Goal: Information Seeking & Learning: Learn about a topic

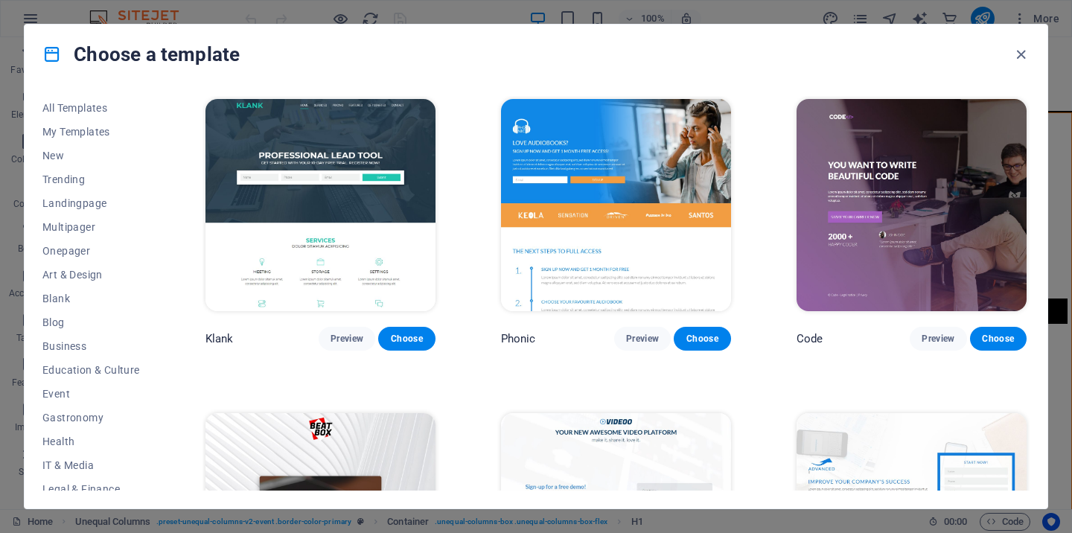
scroll to position [223, 0]
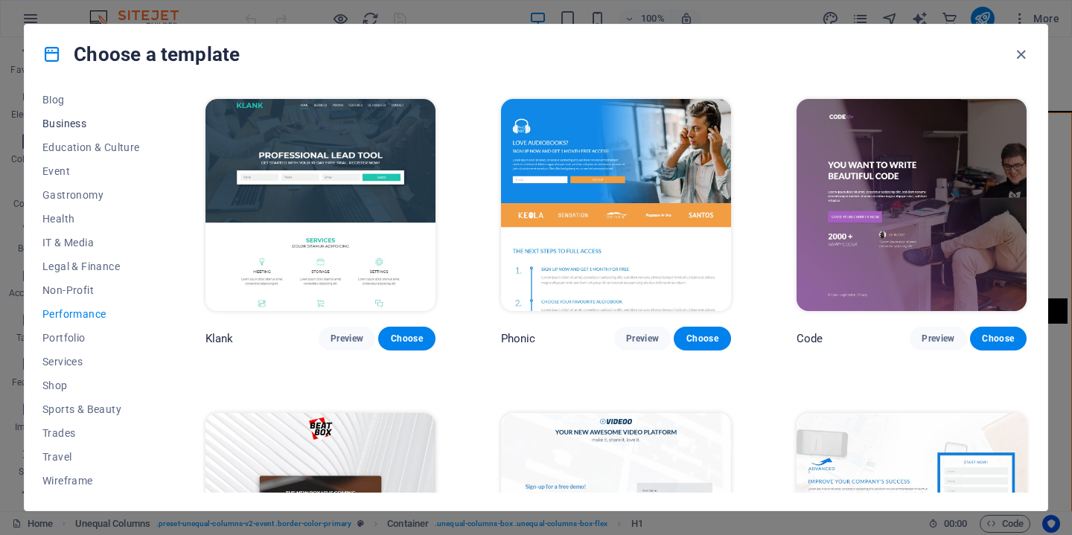
click at [83, 124] on span "Business" at bounding box center [91, 124] width 98 height 12
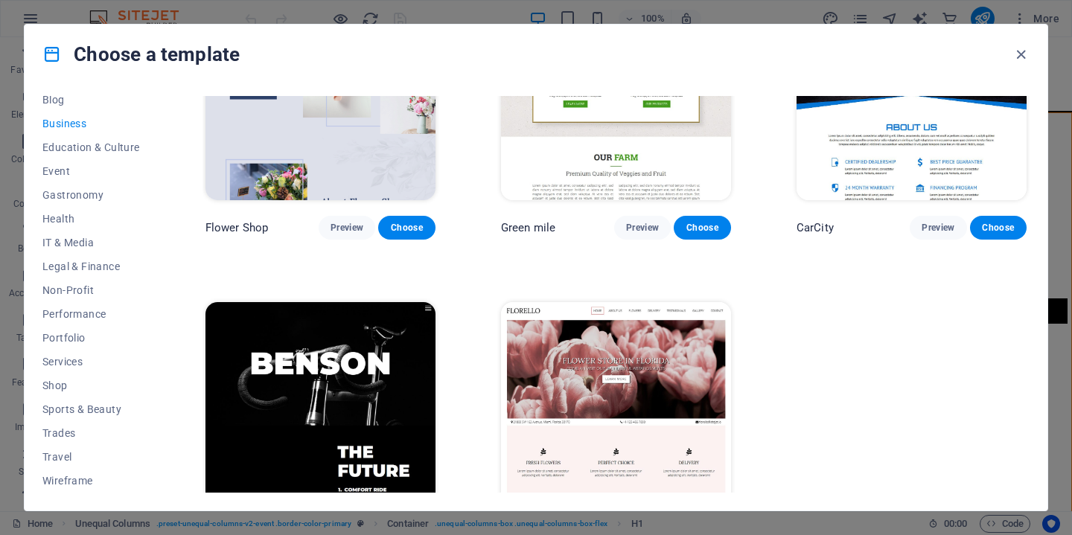
scroll to position [421, 0]
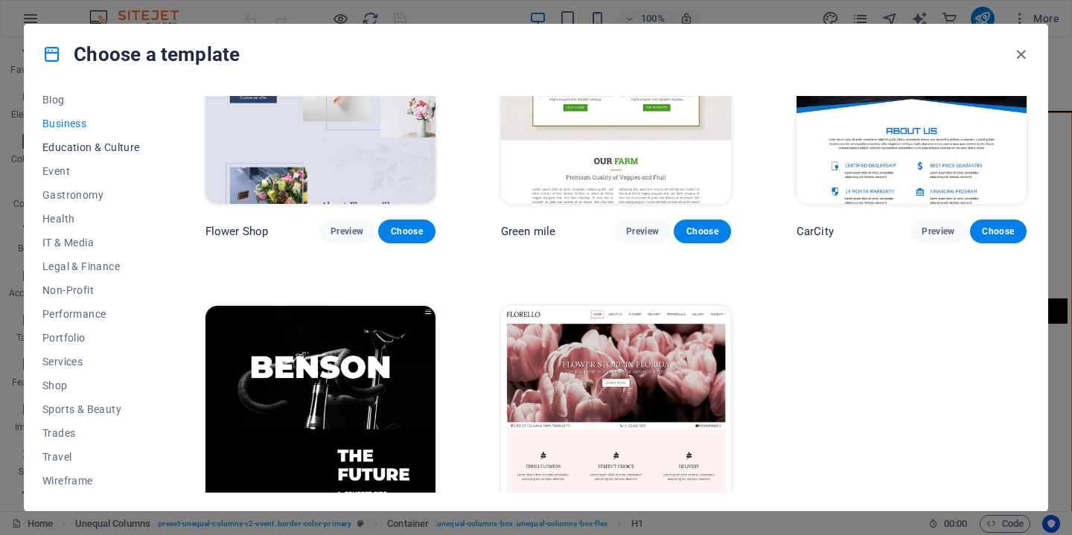
click at [104, 147] on span "Education & Culture" at bounding box center [91, 147] width 98 height 12
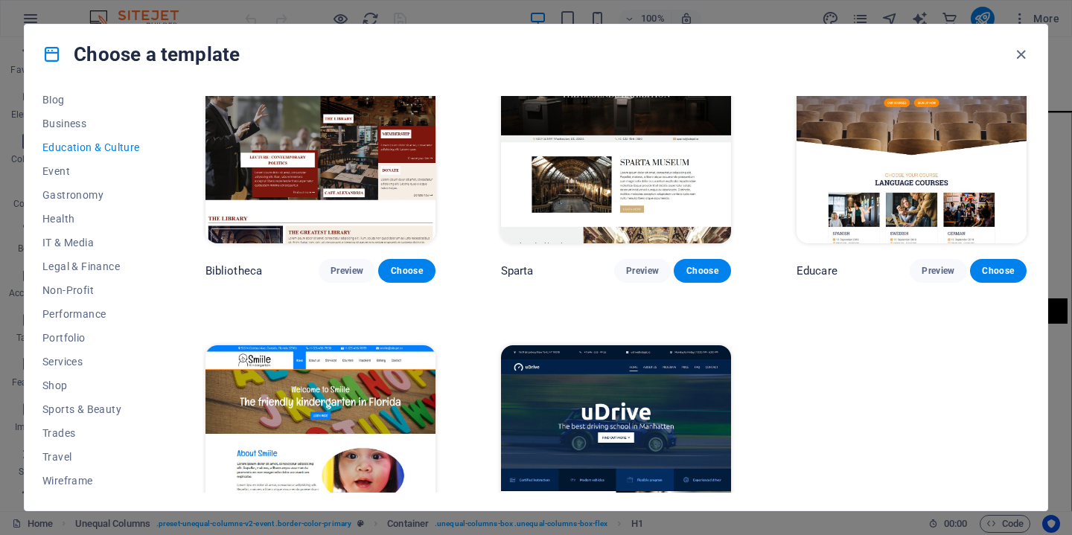
scroll to position [258, 0]
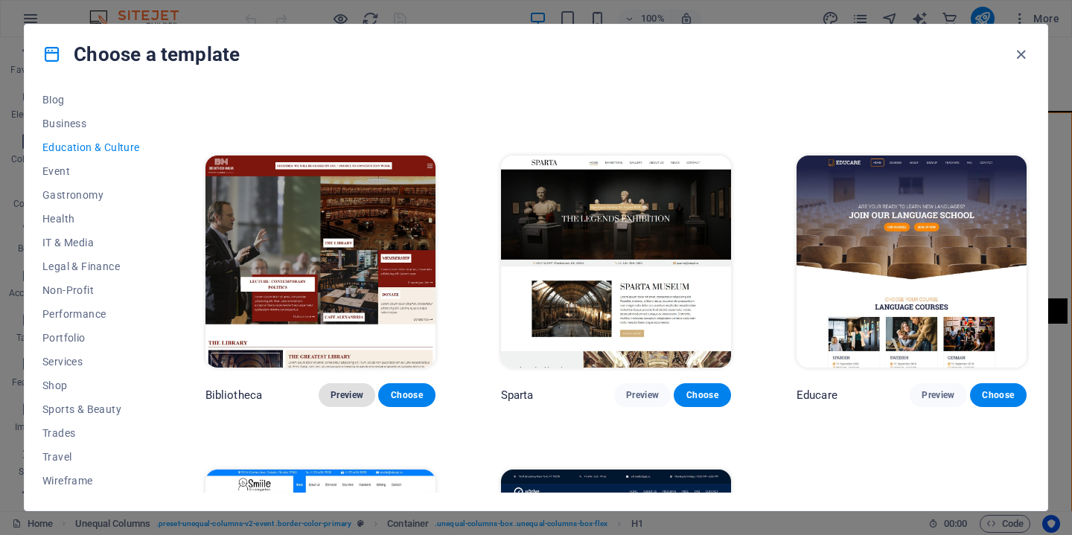
click at [348, 394] on span "Preview" at bounding box center [347, 395] width 33 height 12
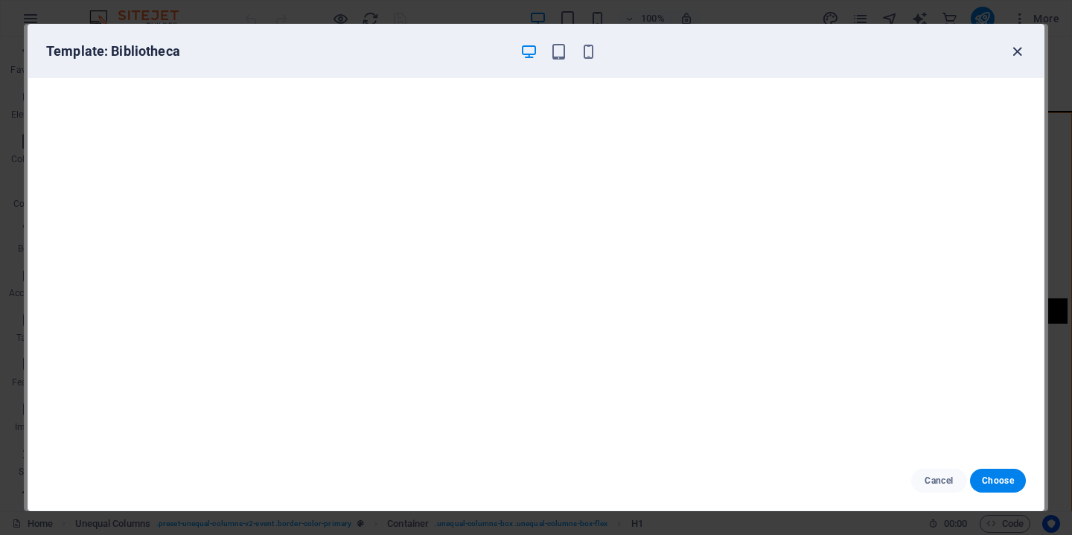
click at [1012, 54] on icon "button" at bounding box center [1017, 51] width 17 height 17
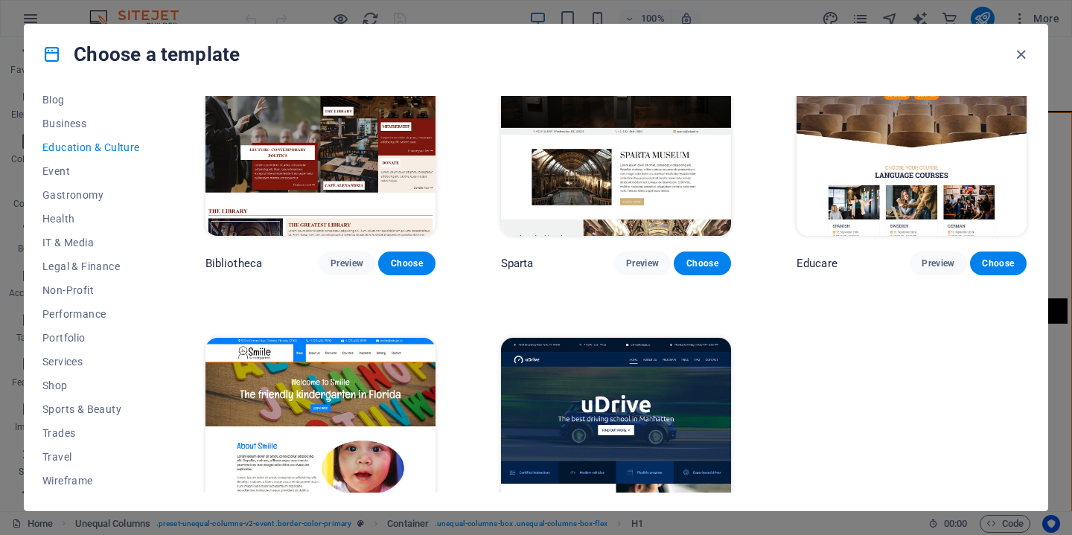
scroll to position [415, 0]
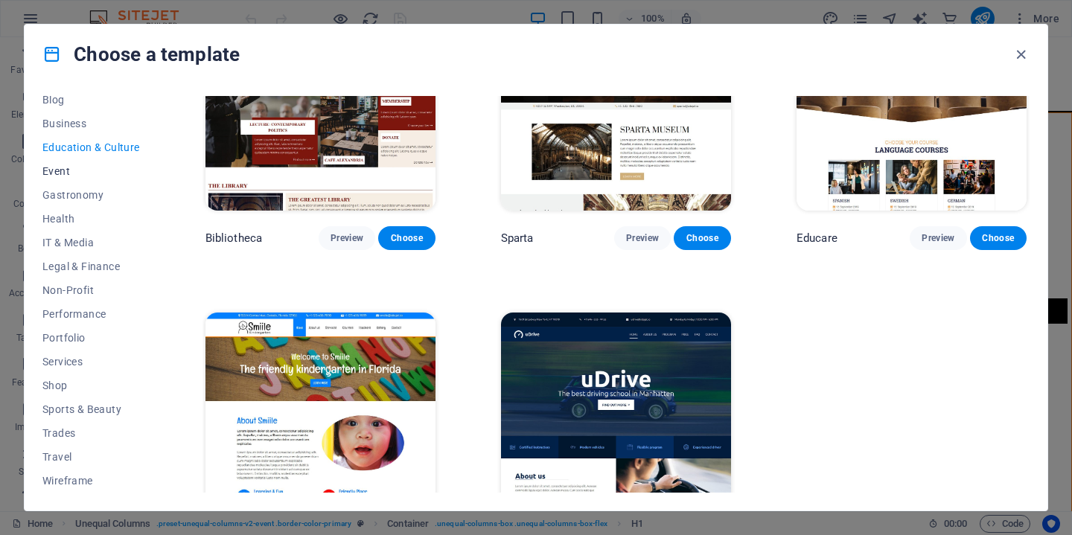
click at [57, 171] on span "Event" at bounding box center [91, 171] width 98 height 12
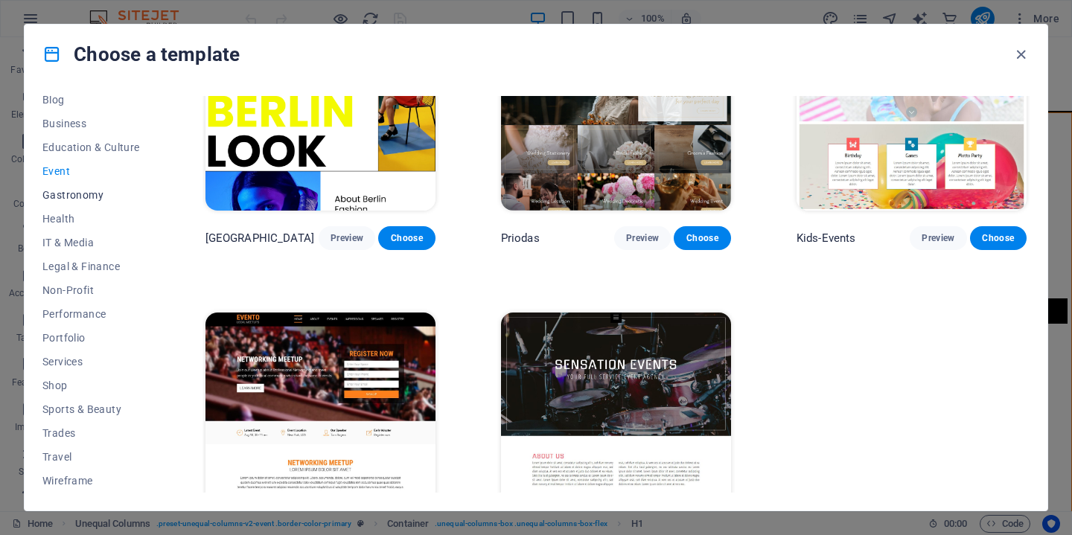
click at [58, 196] on span "Gastronomy" at bounding box center [91, 195] width 98 height 12
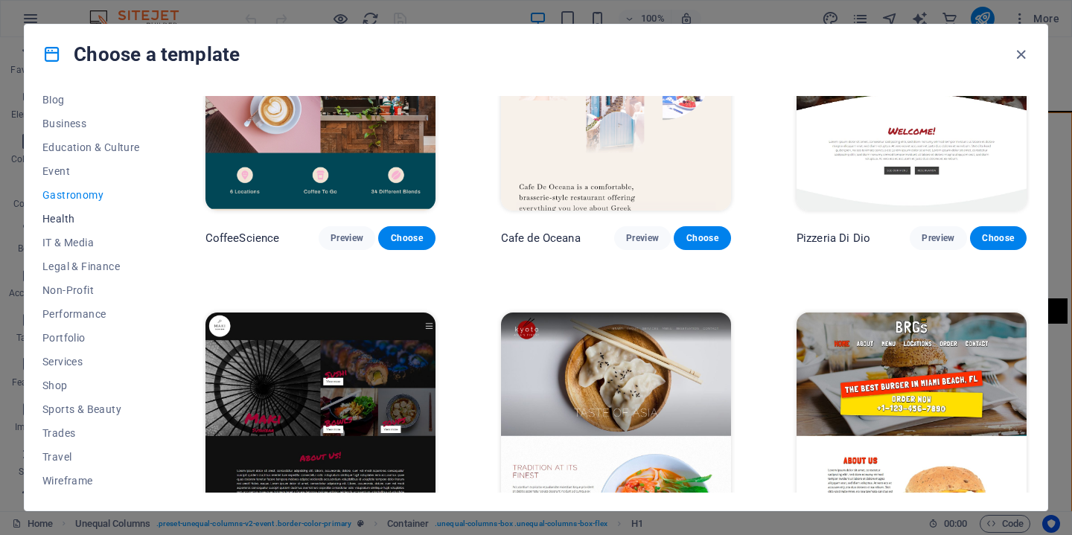
click at [58, 217] on span "Health" at bounding box center [91, 219] width 98 height 12
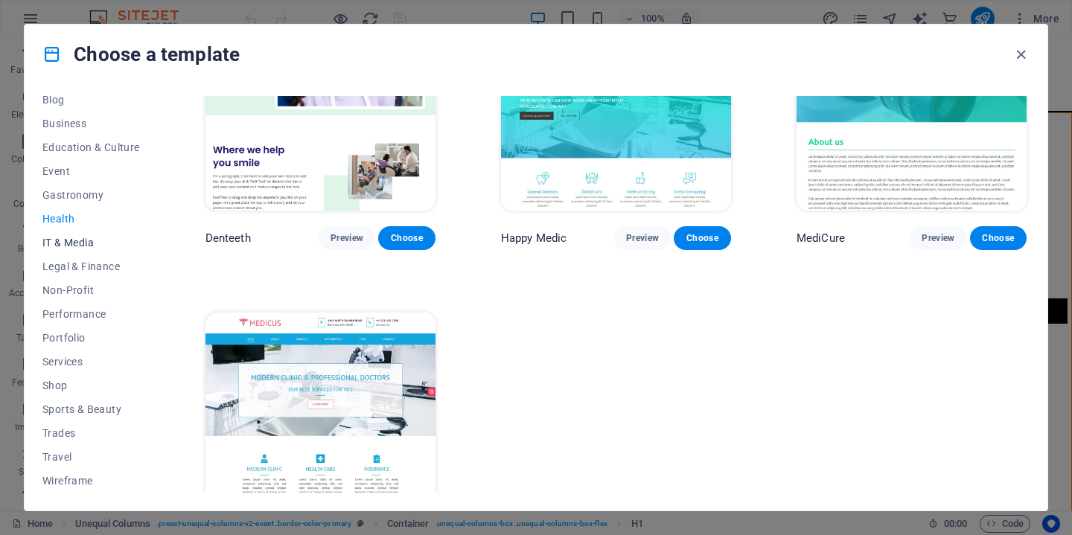
click at [60, 243] on span "IT & Media" at bounding box center [91, 243] width 98 height 12
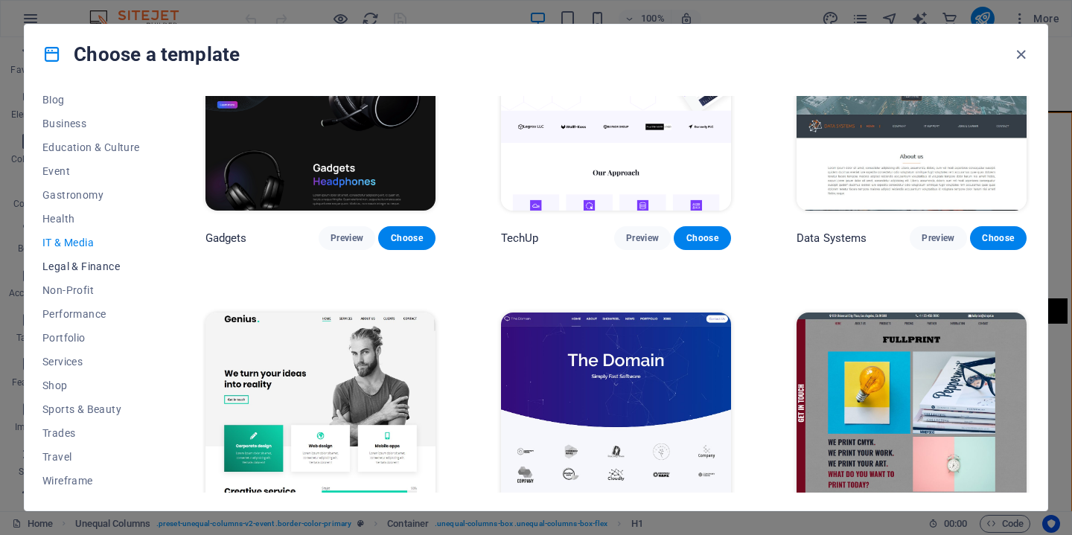
click at [83, 267] on span "Legal & Finance" at bounding box center [91, 267] width 98 height 12
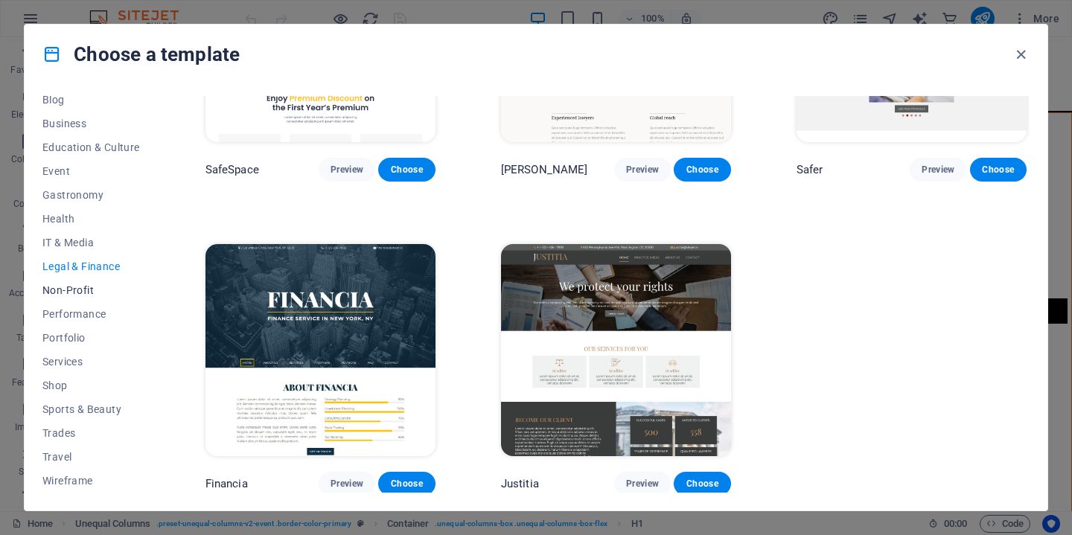
click at [78, 292] on span "Non-Profit" at bounding box center [91, 290] width 98 height 12
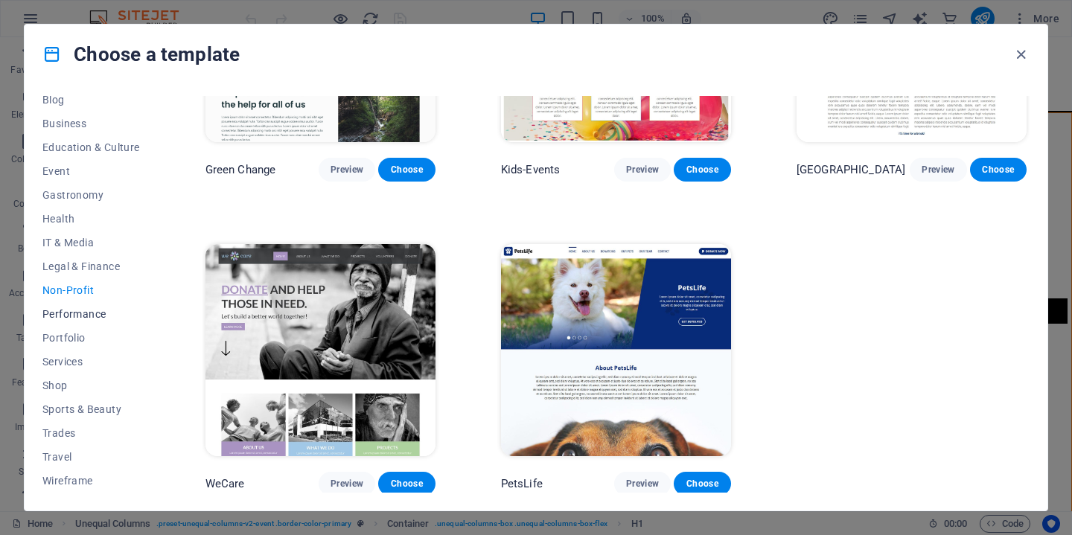
click at [77, 319] on span "Performance" at bounding box center [91, 314] width 98 height 12
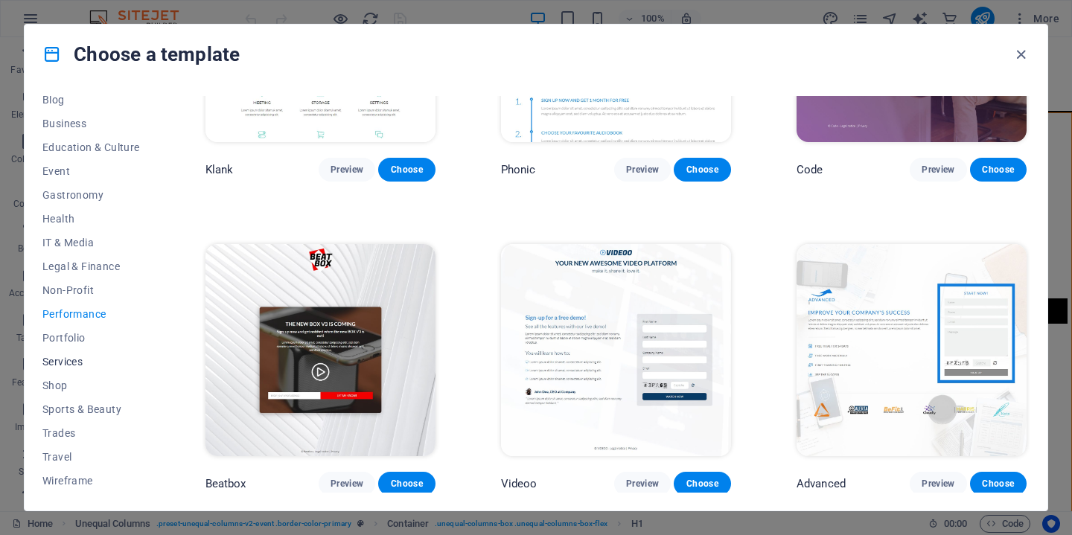
click at [77, 363] on span "Services" at bounding box center [91, 362] width 98 height 12
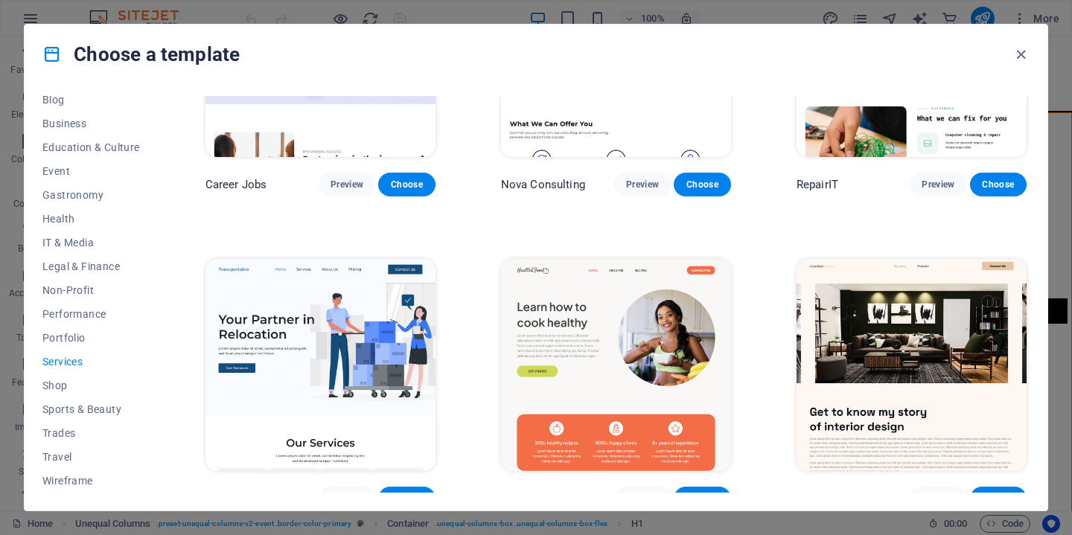
scroll to position [159, 0]
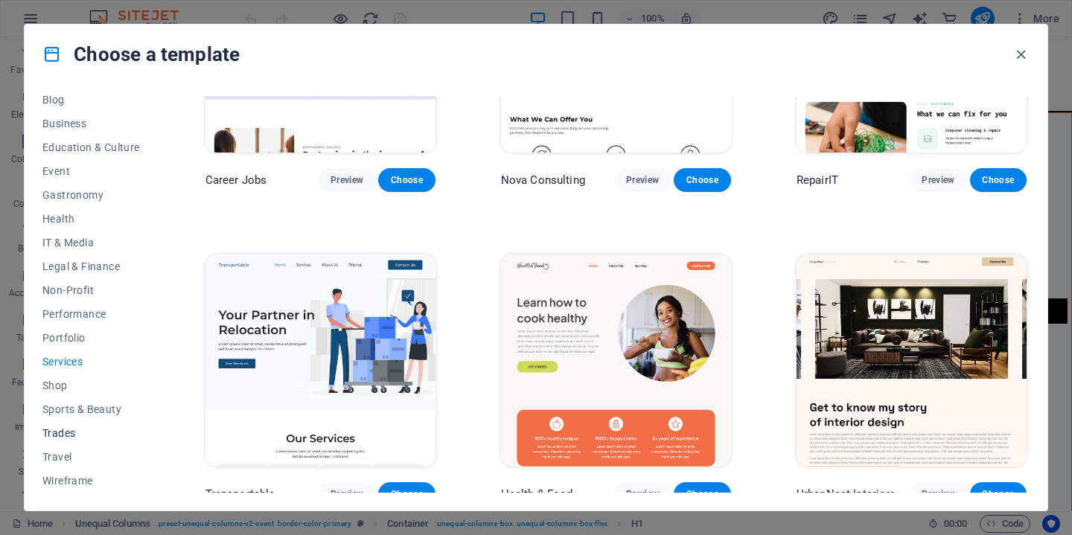
click at [47, 437] on span "Trades" at bounding box center [91, 433] width 98 height 12
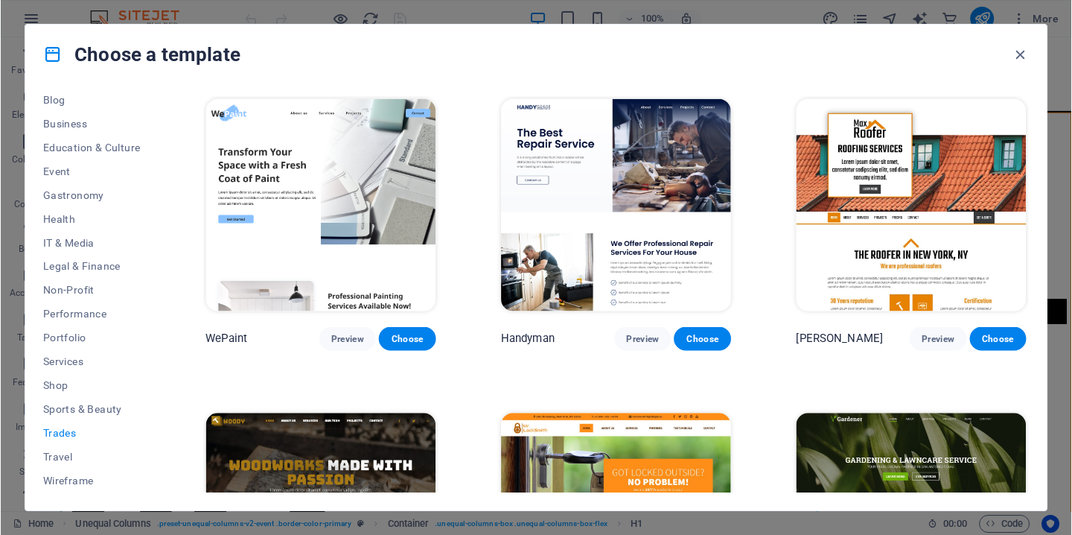
scroll to position [0, 0]
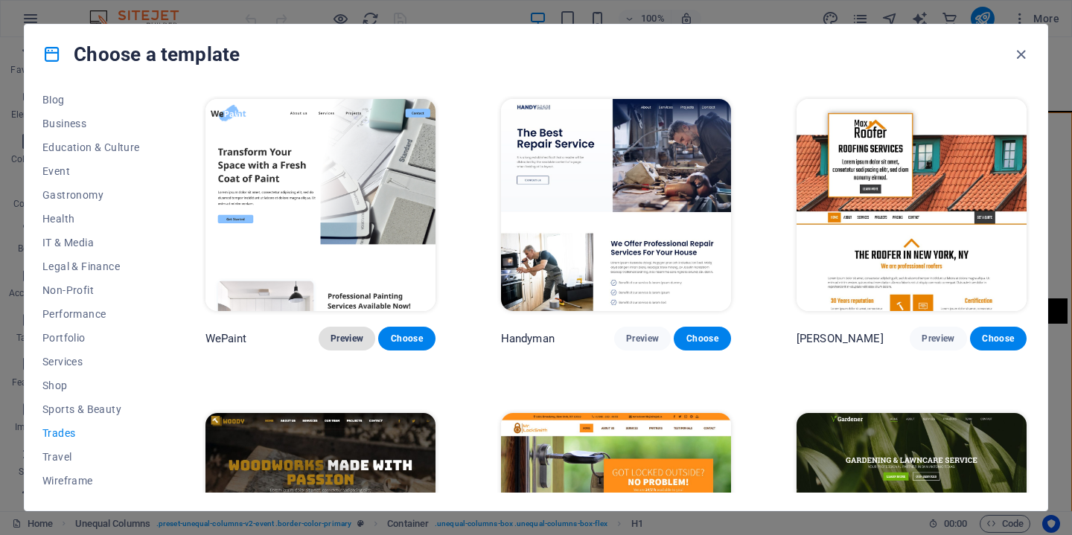
click at [354, 339] on span "Preview" at bounding box center [347, 339] width 33 height 12
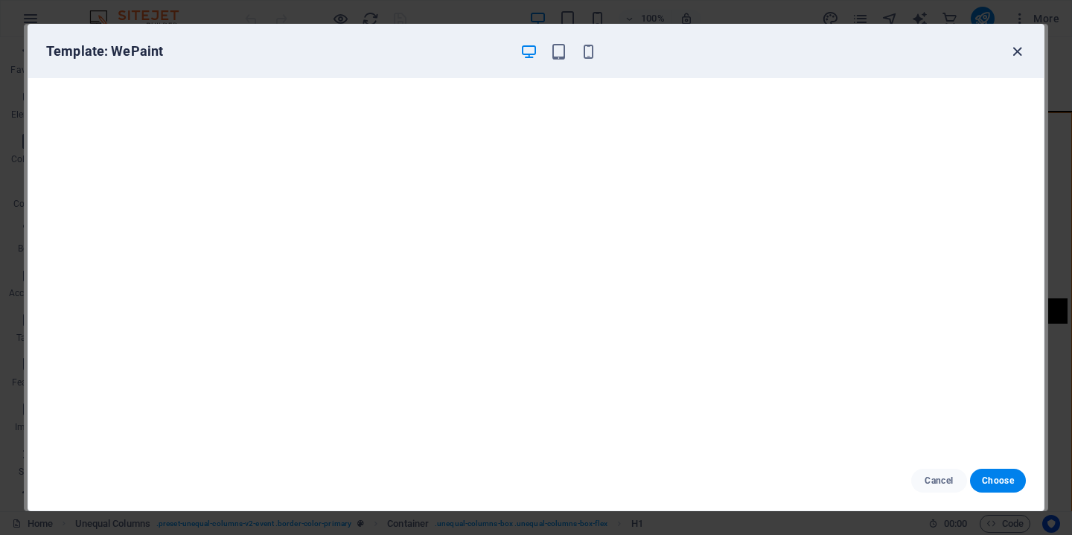
click at [1021, 48] on icon "button" at bounding box center [1017, 51] width 17 height 17
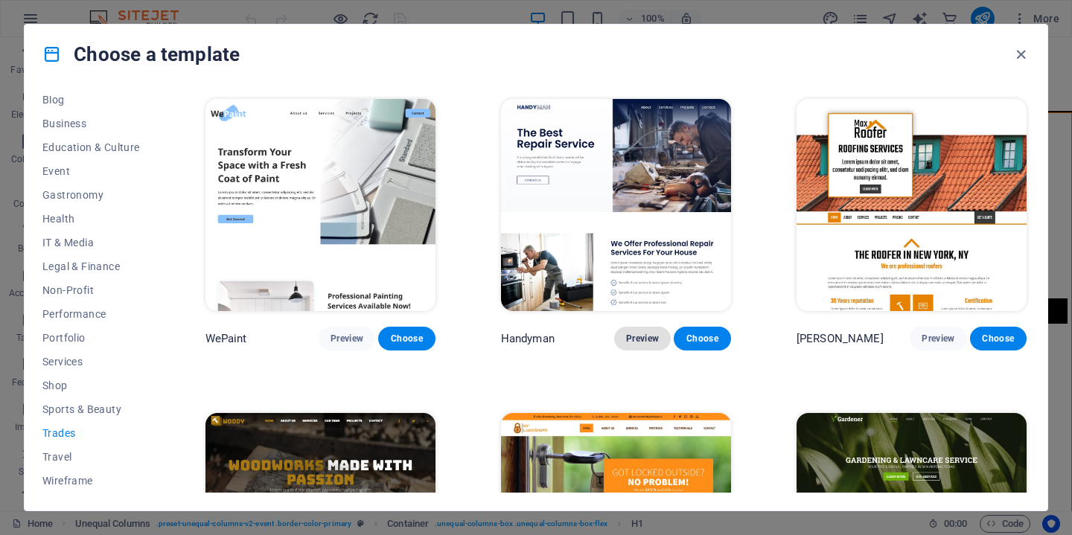
click at [643, 334] on span "Preview" at bounding box center [642, 339] width 33 height 12
